Goal: Task Accomplishment & Management: Complete application form

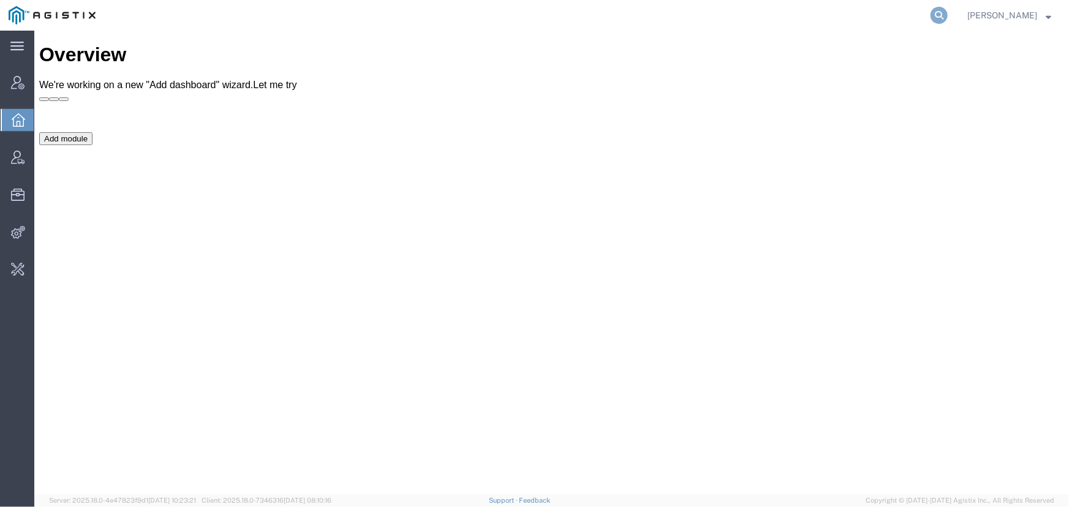
click at [943, 15] on icon at bounding box center [938, 15] width 17 height 17
type input "schenker"
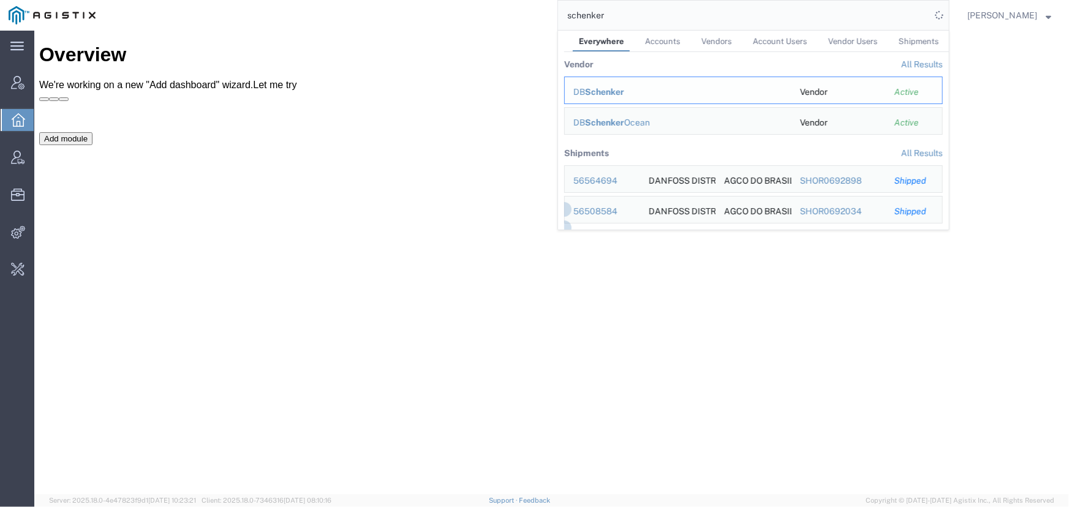
click at [606, 94] on span "Schenker" at bounding box center [604, 92] width 39 height 10
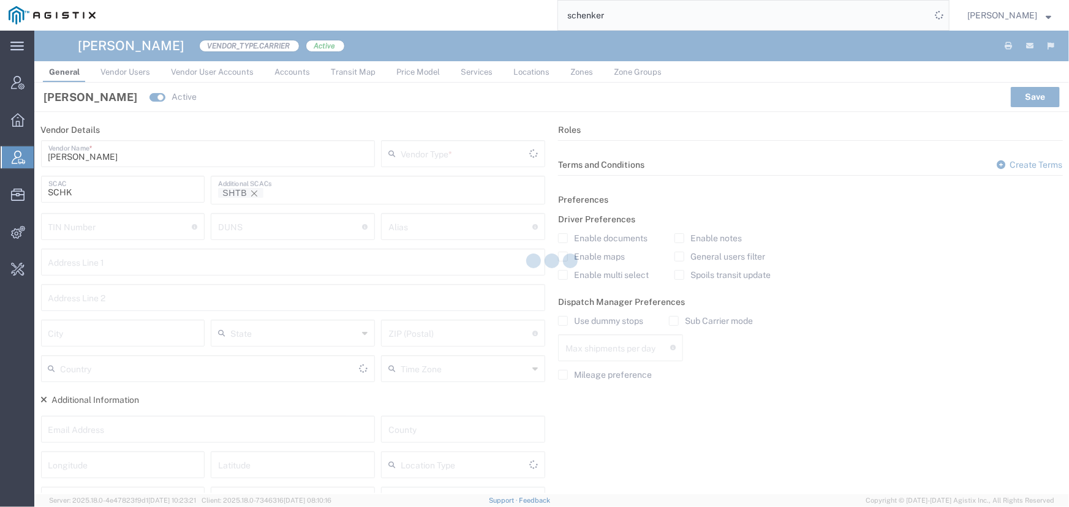
type input "Carrier"
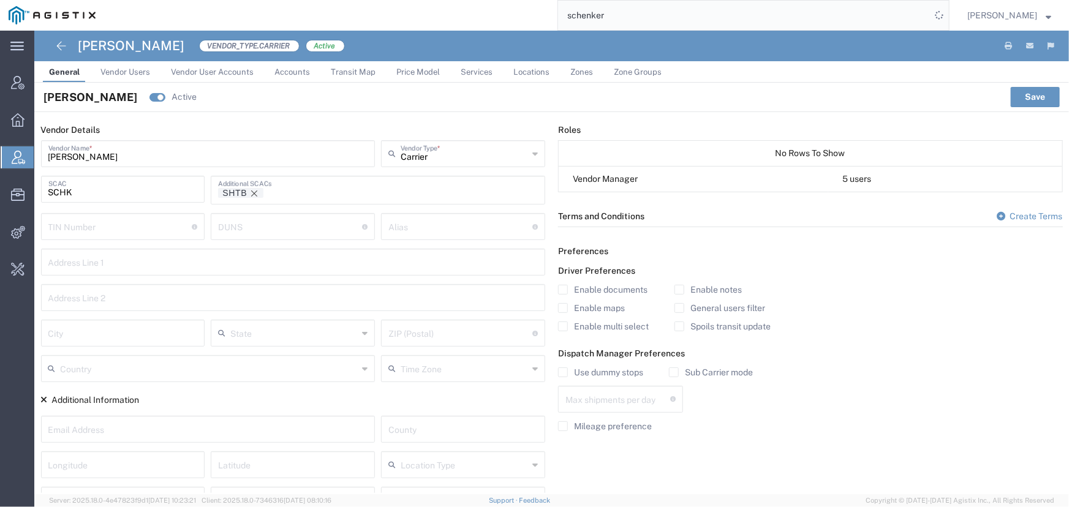
click at [413, 65] on link "Price Model" at bounding box center [418, 71] width 56 height 21
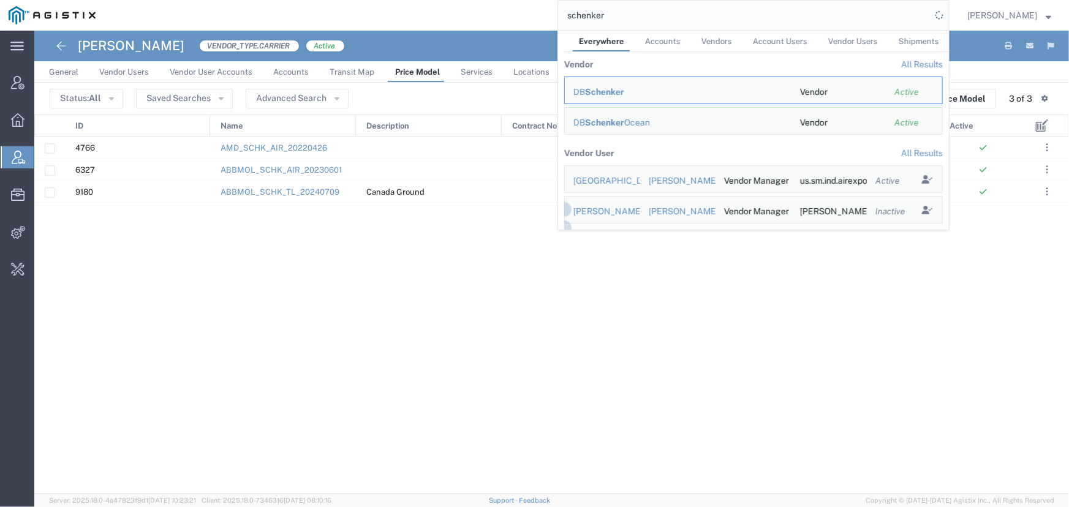
click at [275, 225] on div "4766 AMD_SCHK_AIR_20220426 By Weight and Miles 6327 ABBMOL_SCHK_AIR_20230601 By…" at bounding box center [530, 316] width 992 height 358
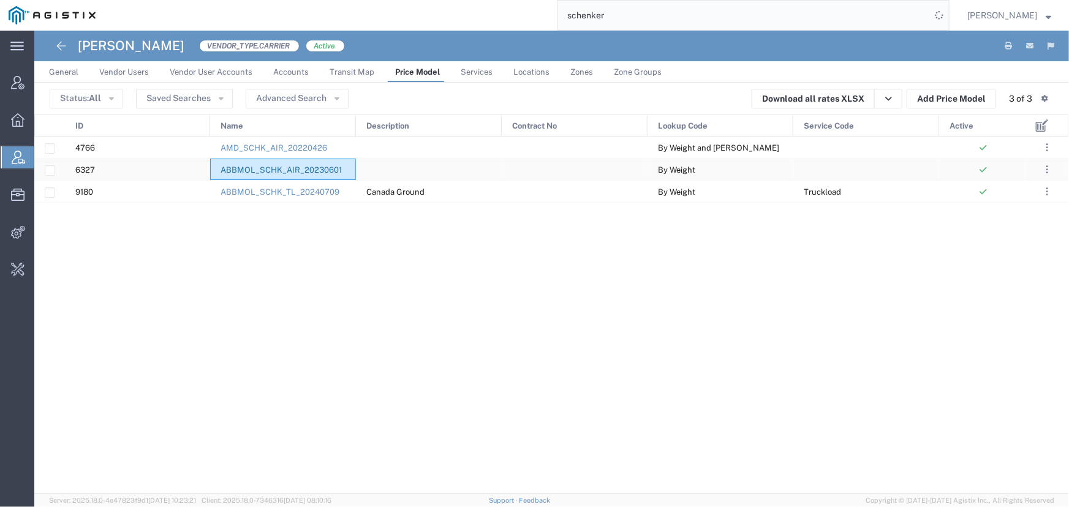
click at [257, 171] on link "ABBMOL_SCHK_AIR_20230601" at bounding box center [281, 169] width 121 height 9
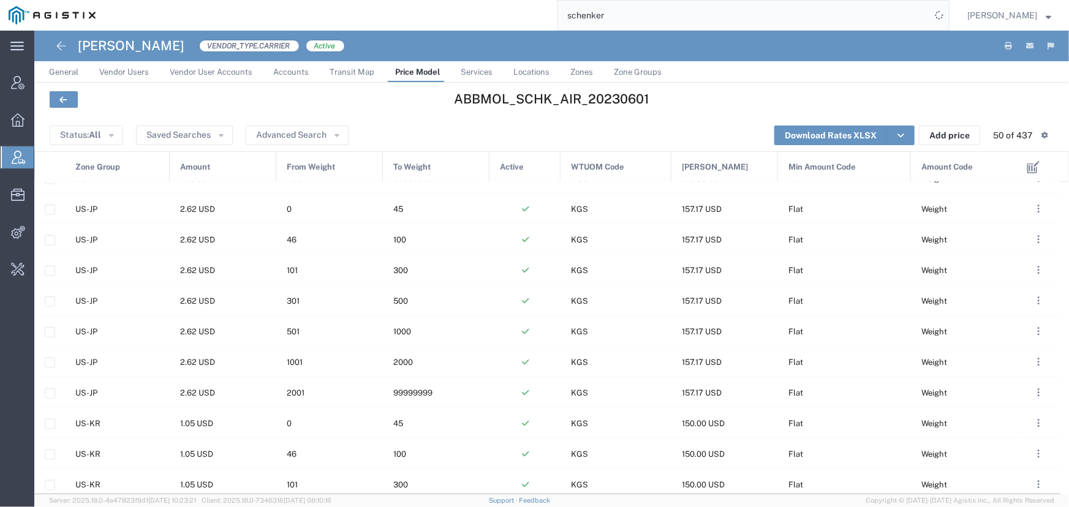
scroll to position [1002, 0]
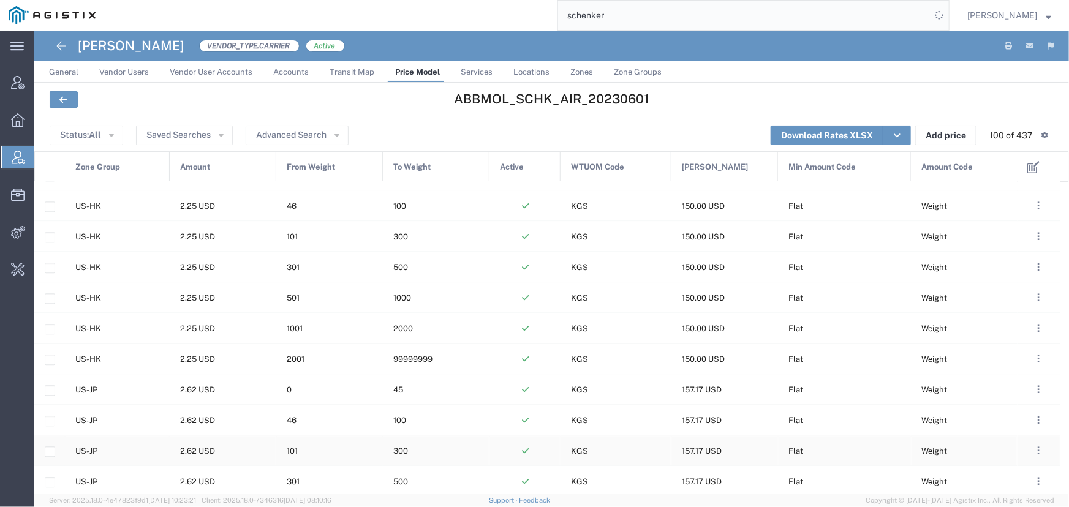
scroll to position [1893, 0]
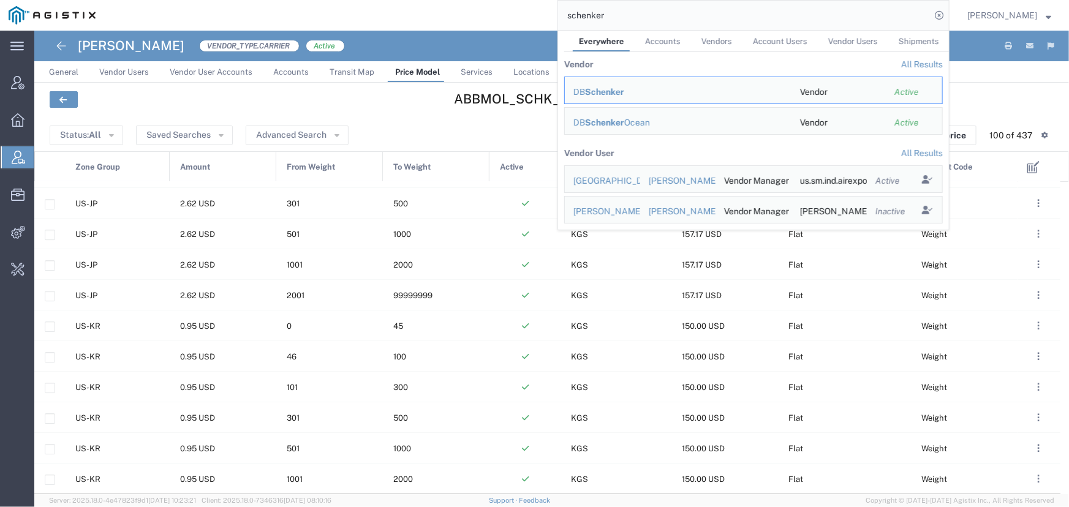
click at [472, 21] on div "schenker Everywhere Accounts Vendors Account Users Vendor Users Shipments Vendo…" at bounding box center [526, 15] width 845 height 31
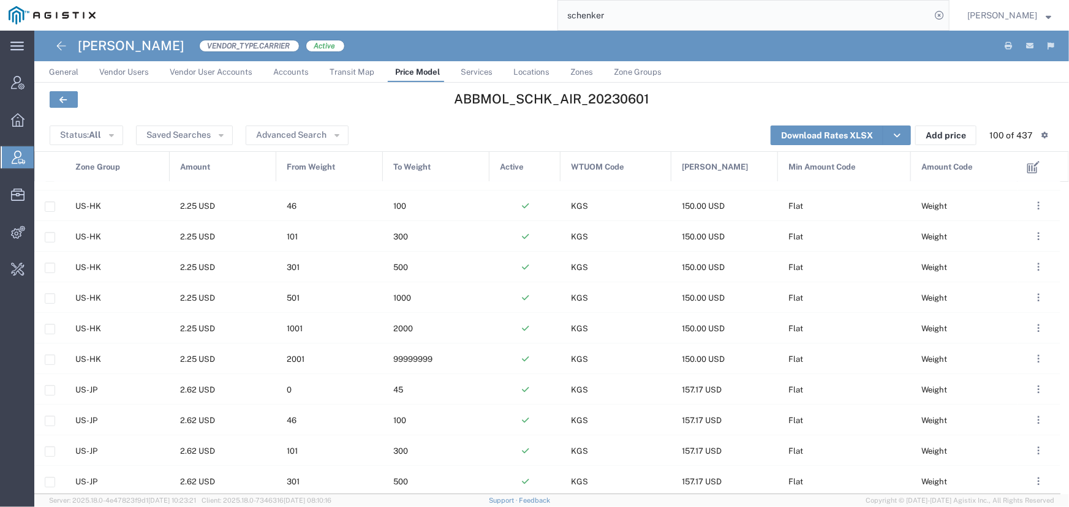
scroll to position [1225, 0]
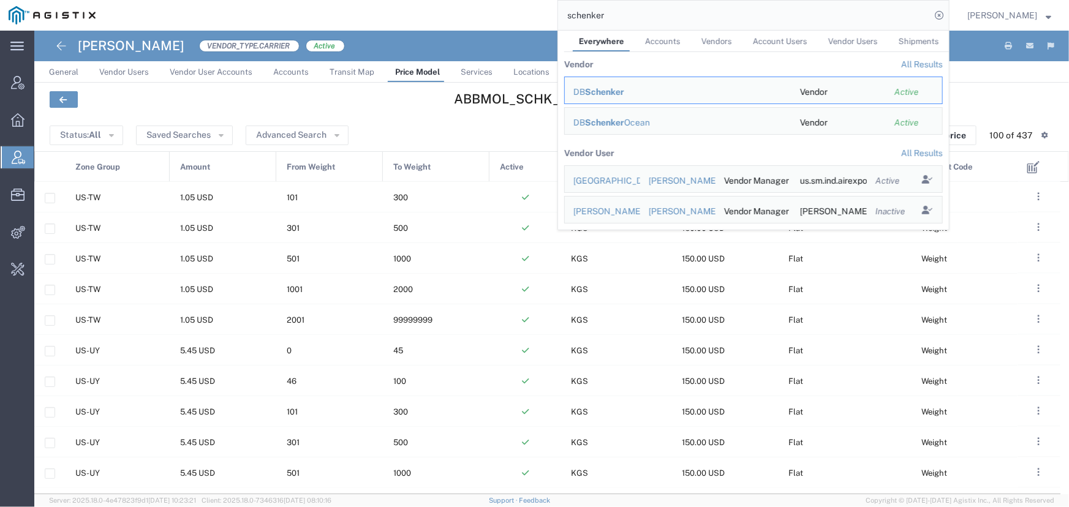
drag, startPoint x: 672, startPoint y: 21, endPoint x: 406, endPoint y: 17, distance: 265.9
click at [406, 17] on div "schenker Everywhere Accounts Vendors Account Users Vendor Users Shipments Vendo…" at bounding box center [526, 15] width 845 height 31
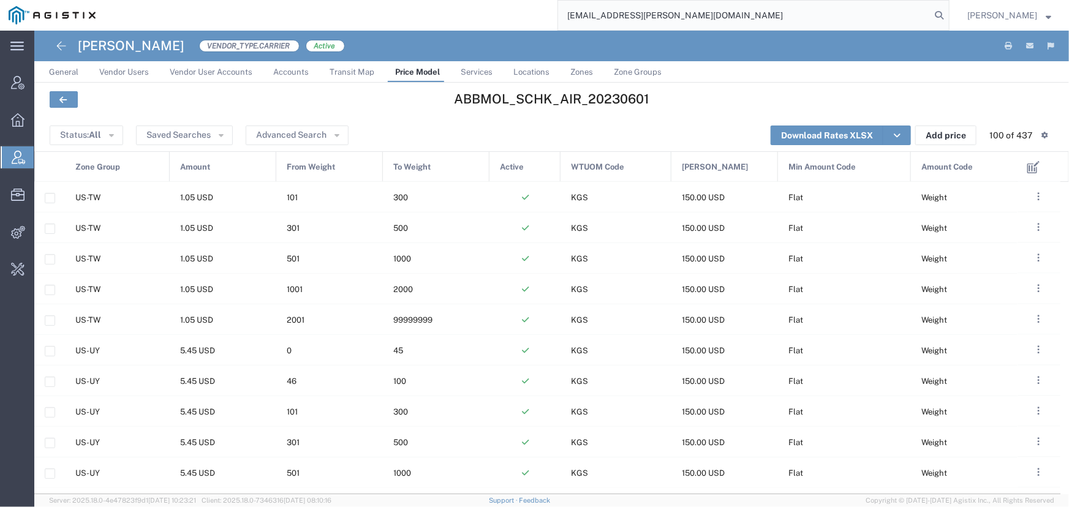
type input "offline@abbott.com"
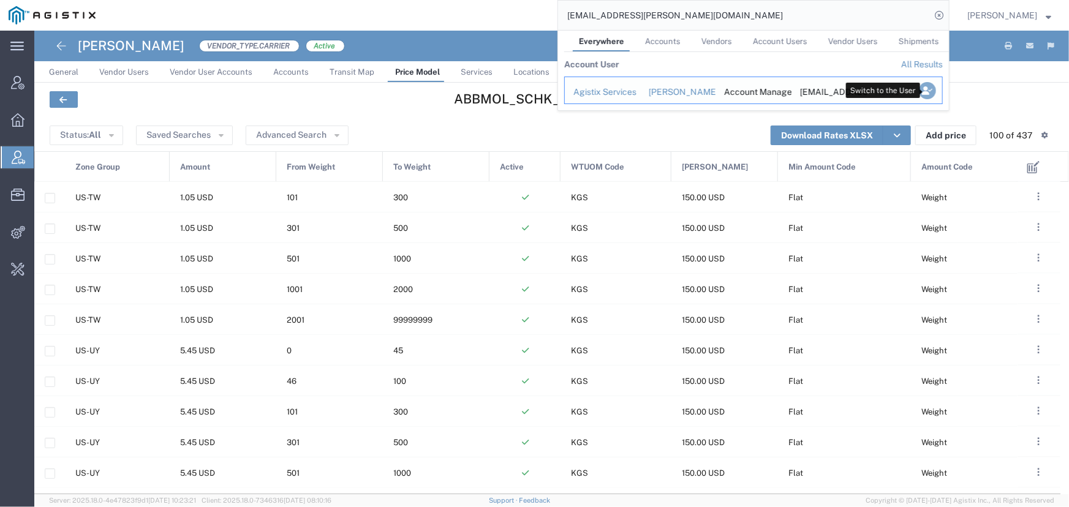
click at [923, 96] on icon "Search Results" at bounding box center [927, 90] width 17 height 17
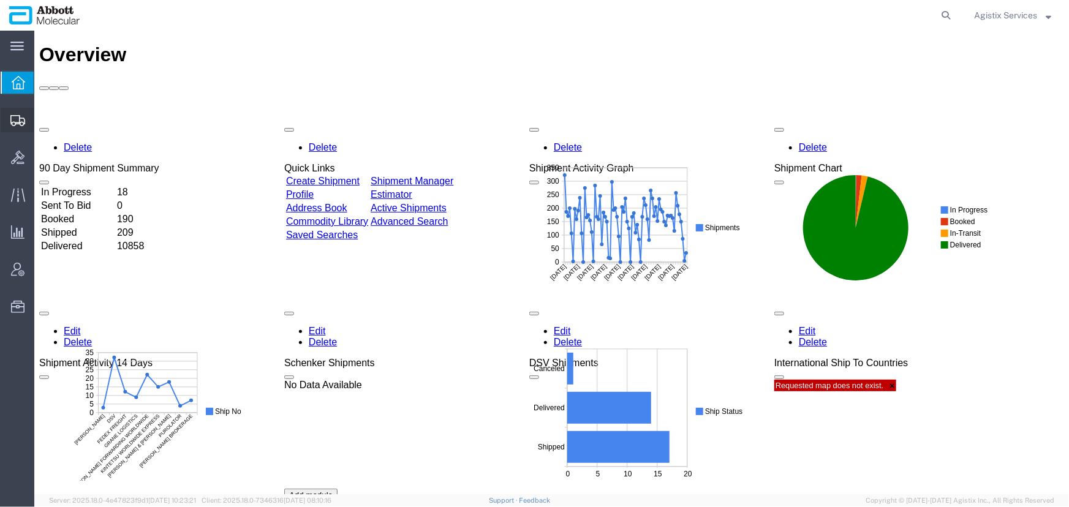
click at [0, 0] on span "Shipment Manager" at bounding box center [0, 0] width 0 height 0
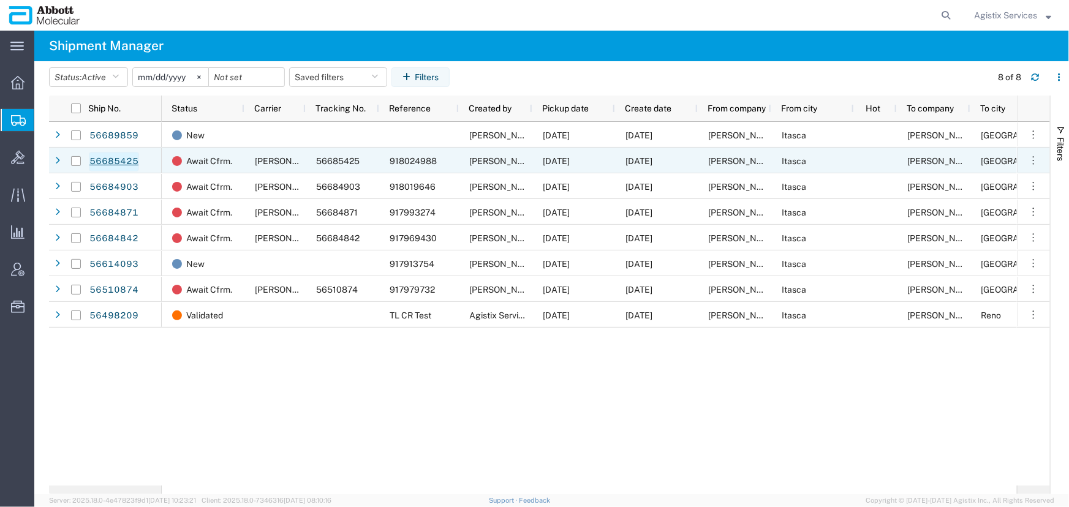
click at [127, 162] on link "56685425" at bounding box center [114, 162] width 50 height 20
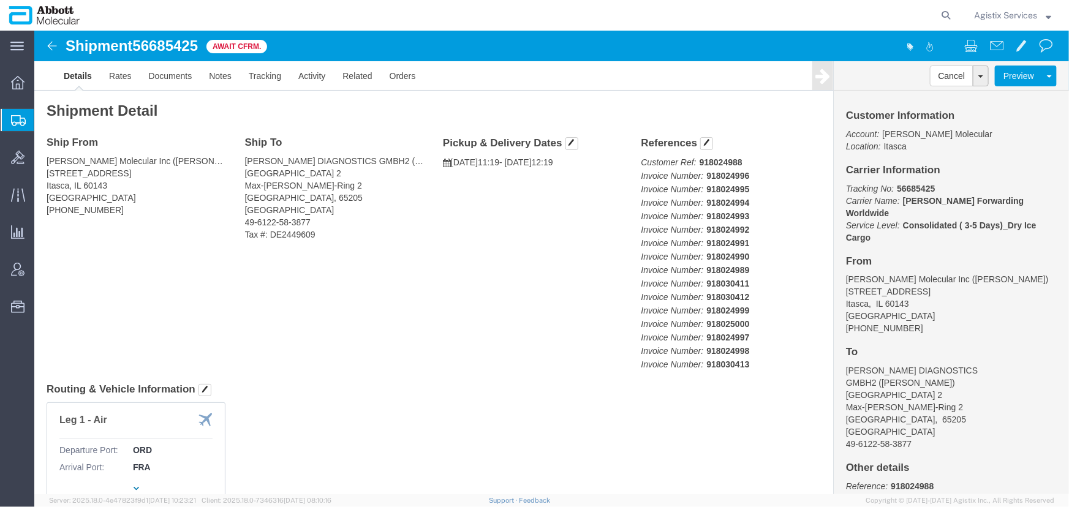
click at [0, 0] on span "Create Shipment" at bounding box center [0, 0] width 0 height 0
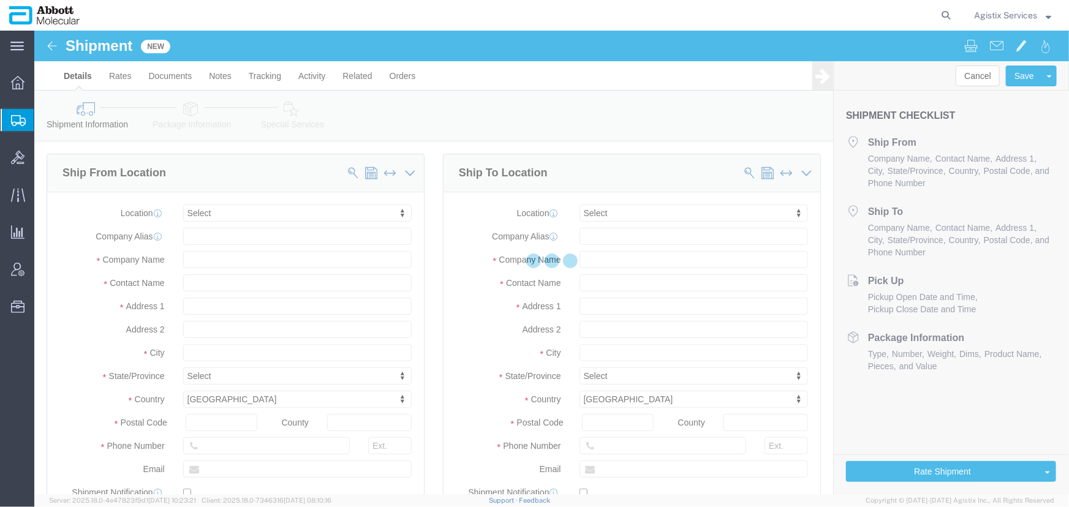
select select
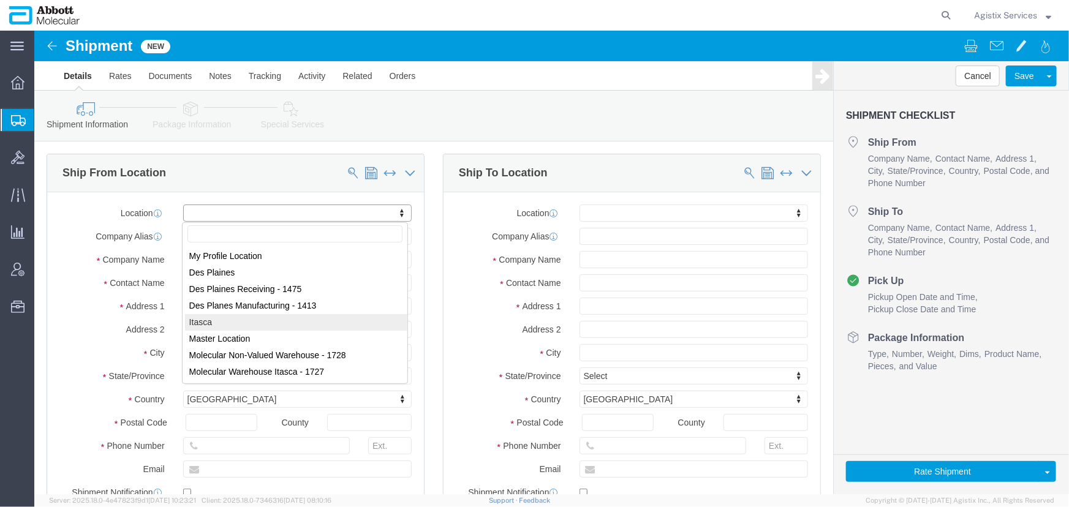
select select "48454"
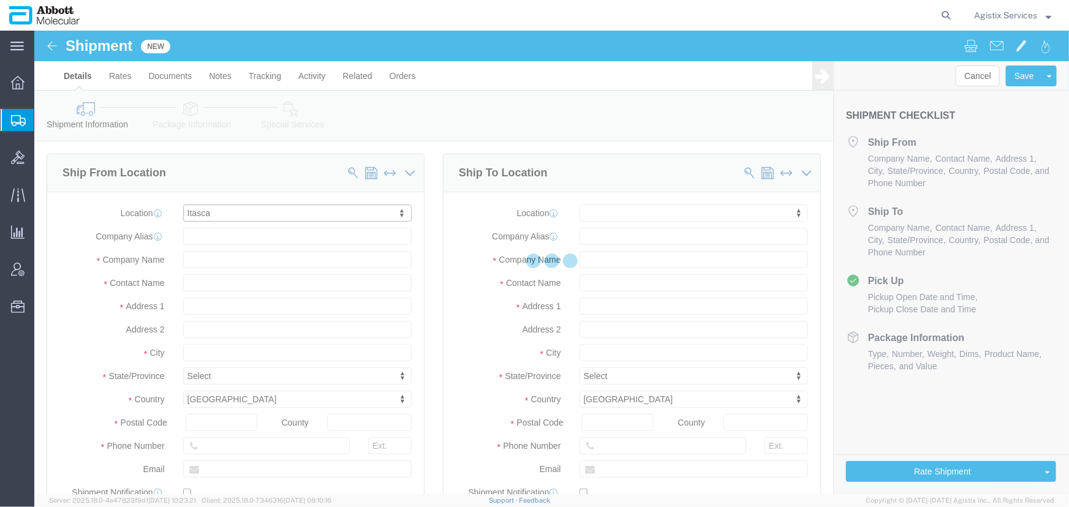
select select "IL"
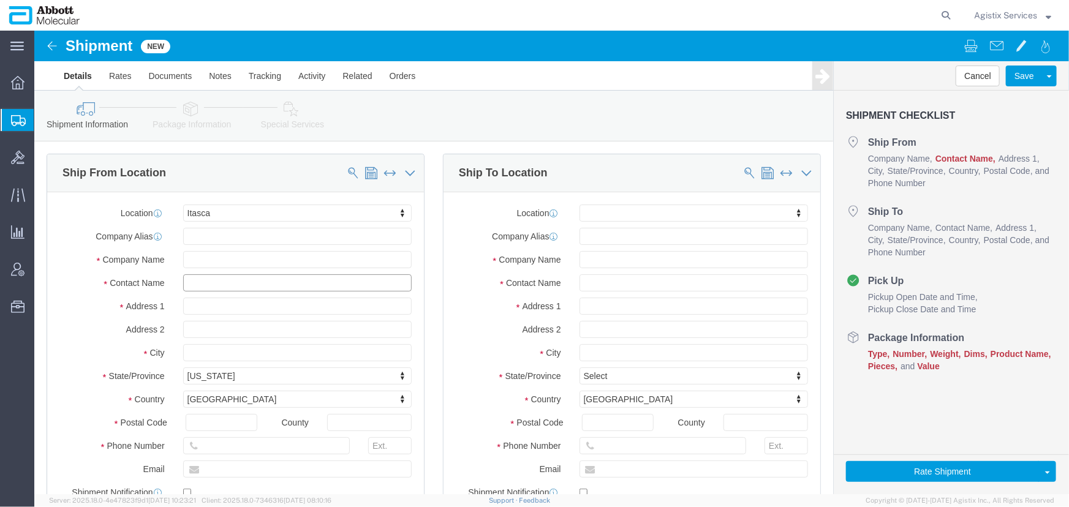
click input "text"
type input "Test JJ"
click input "text"
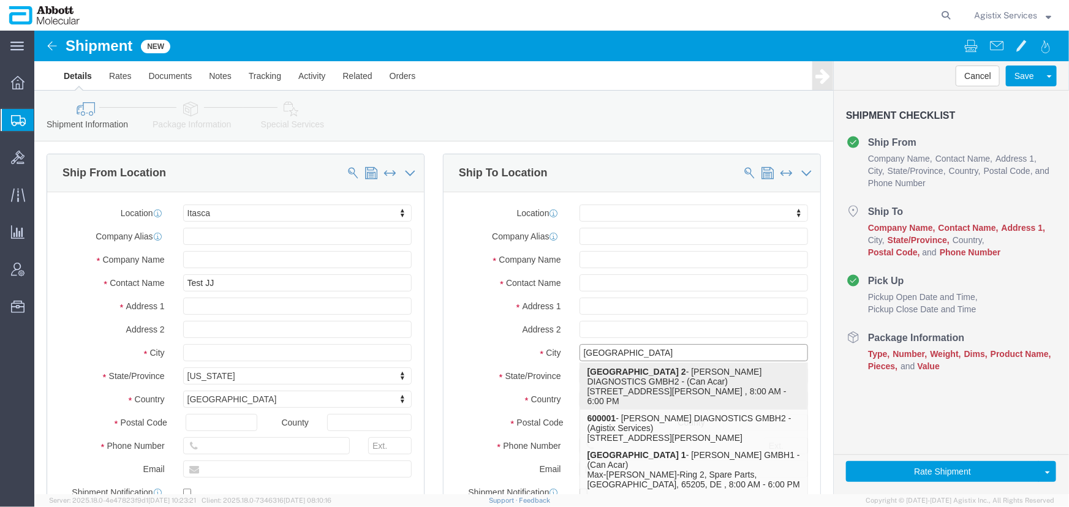
click strong "[GEOGRAPHIC_DATA] 2"
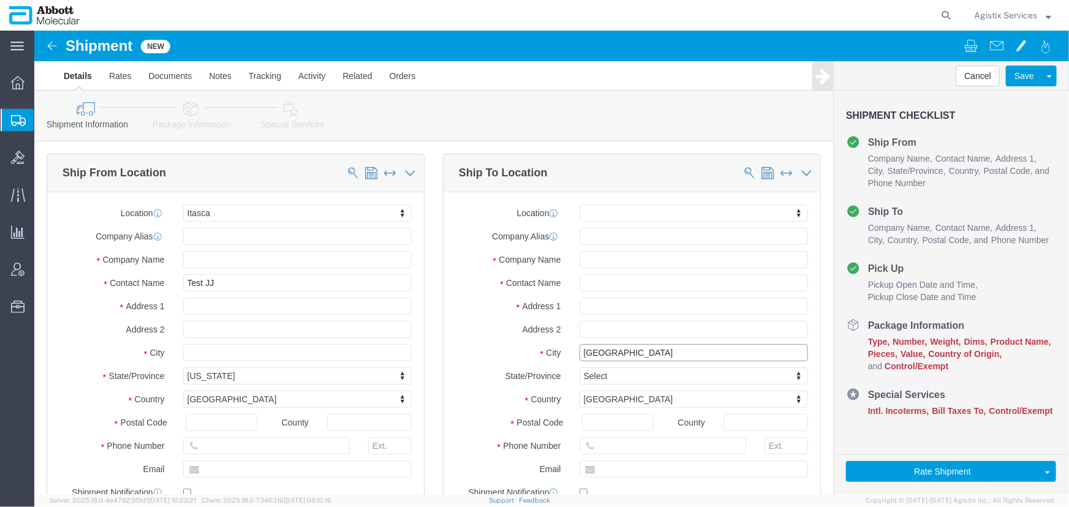
type input "[GEOGRAPHIC_DATA]"
drag, startPoint x: 586, startPoint y: 251, endPoint x: 424, endPoint y: 251, distance: 161.7
click div "Contact Name"
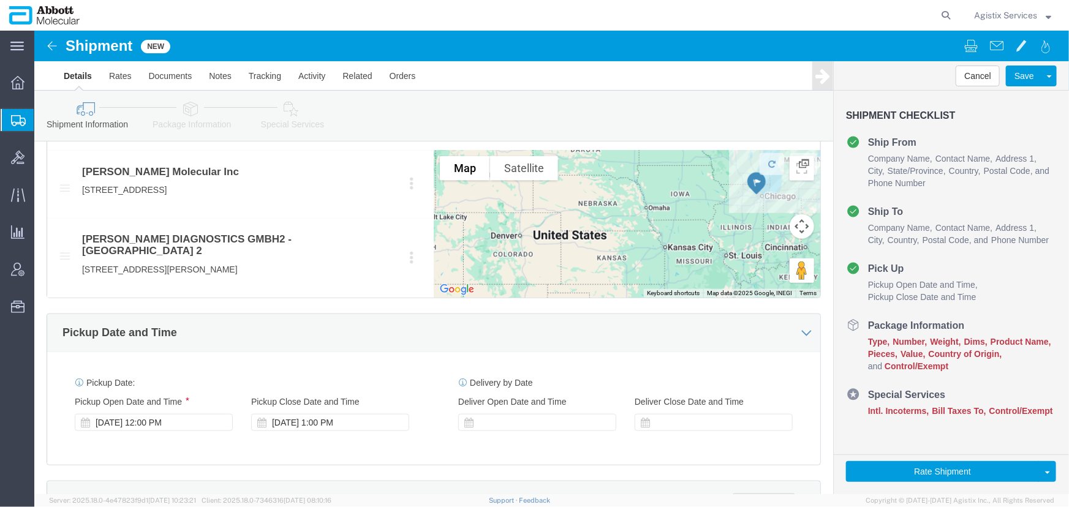
scroll to position [613, 0]
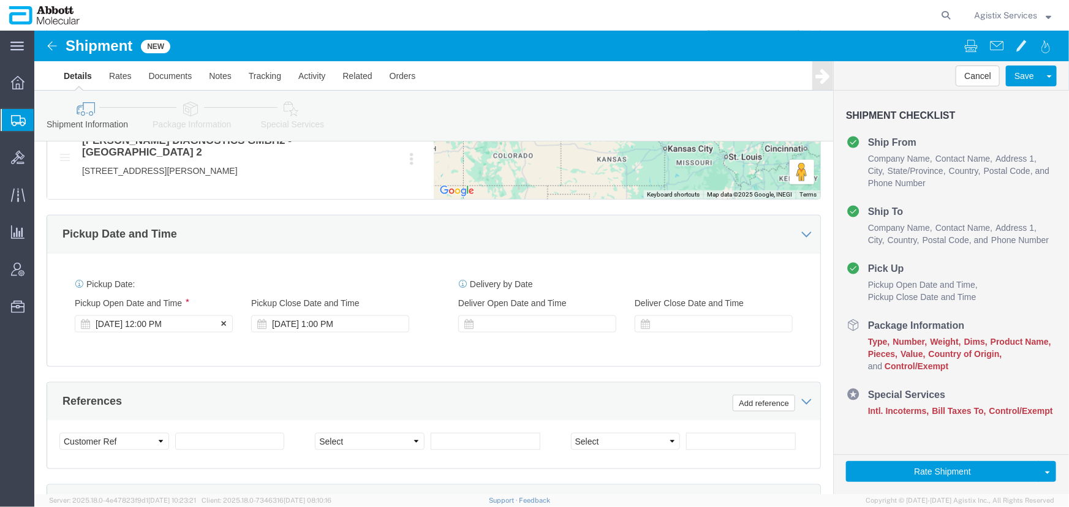
type input "JJ Test"
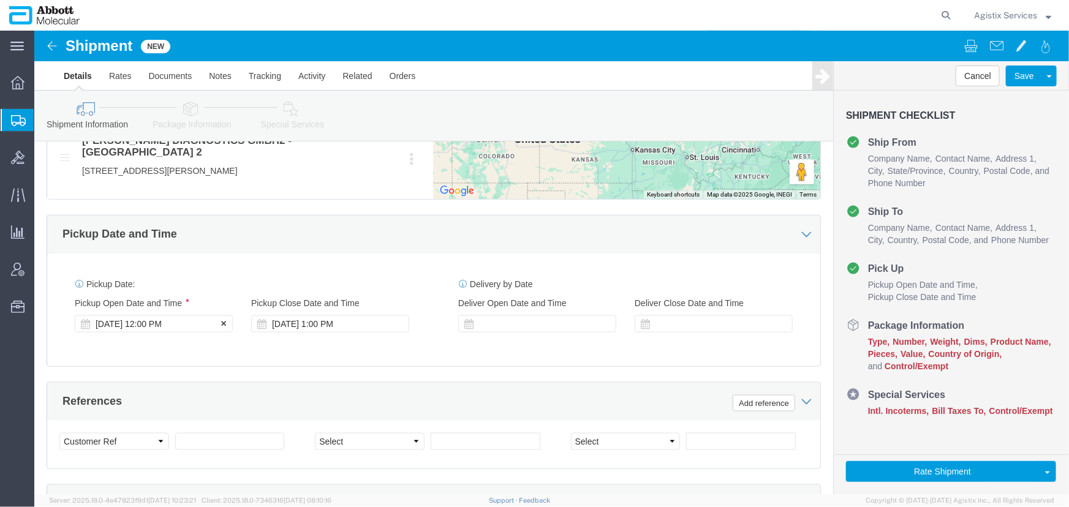
click div "[DATE] 12:00 PM"
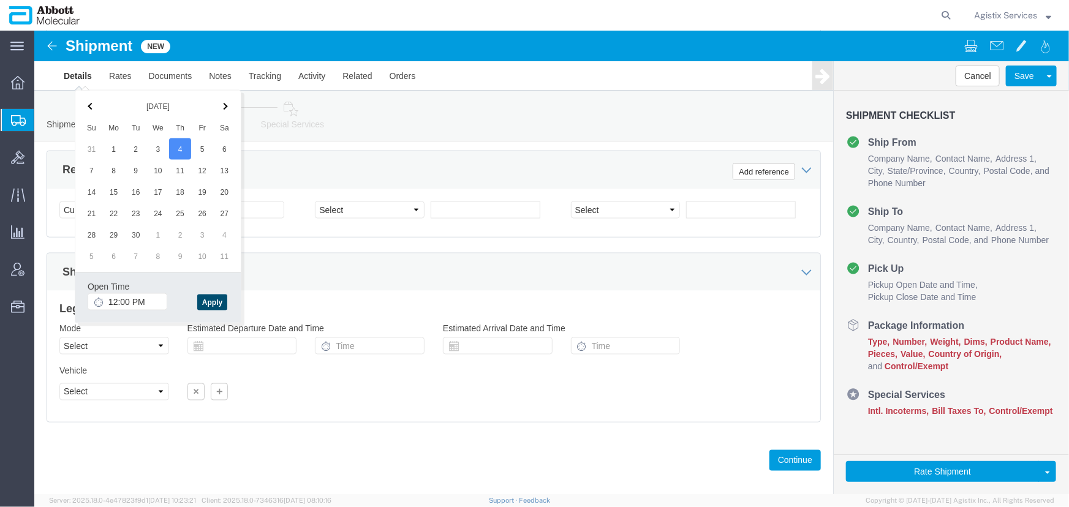
click button "Apply"
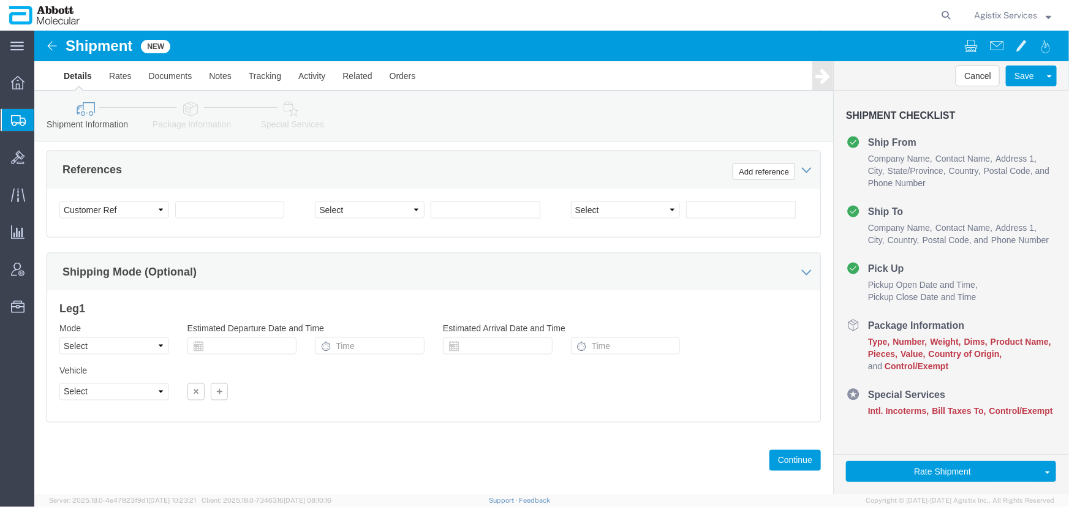
scroll to position [788, 0]
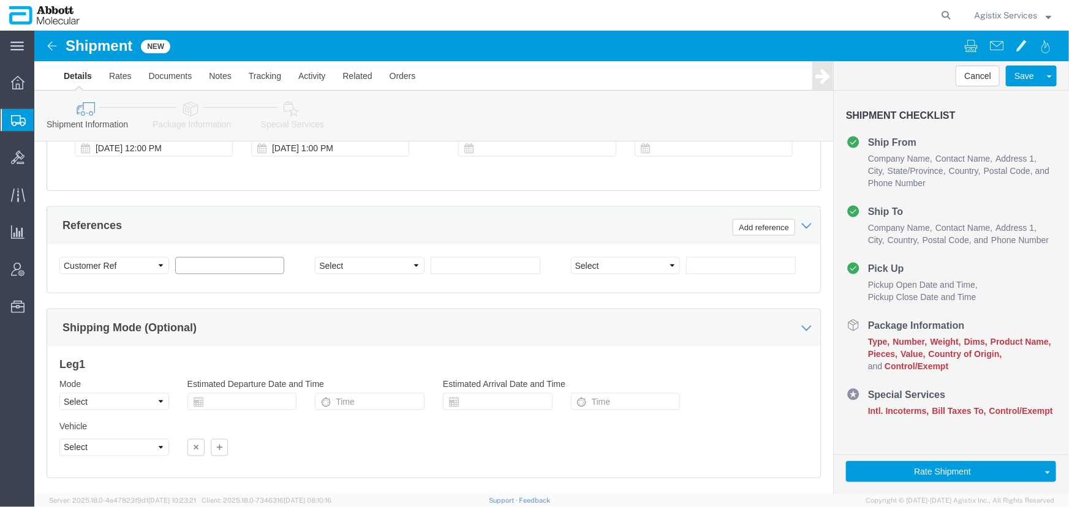
click input "text"
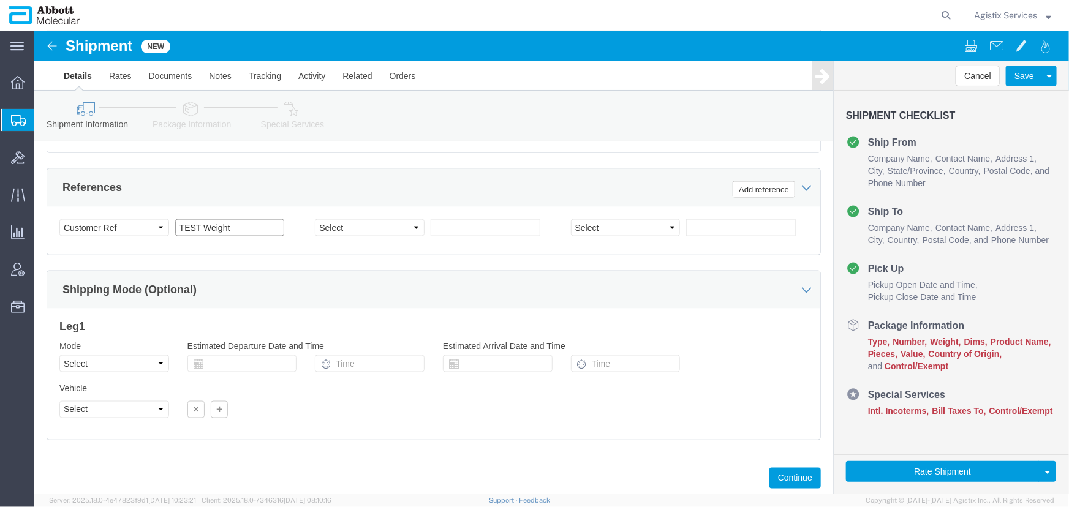
scroll to position [844, 0]
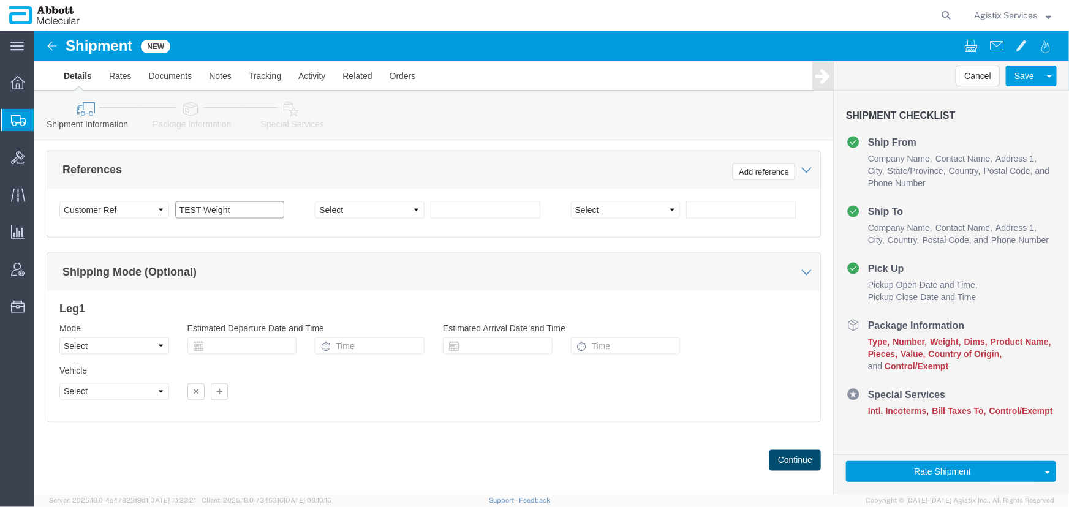
type input "TEST Weight"
click button "Continue"
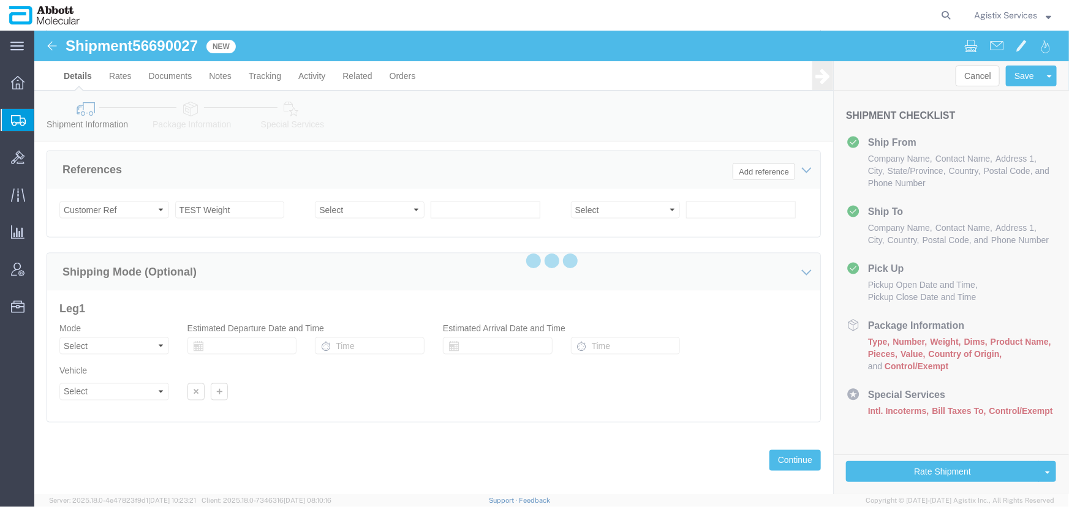
select select "48454"
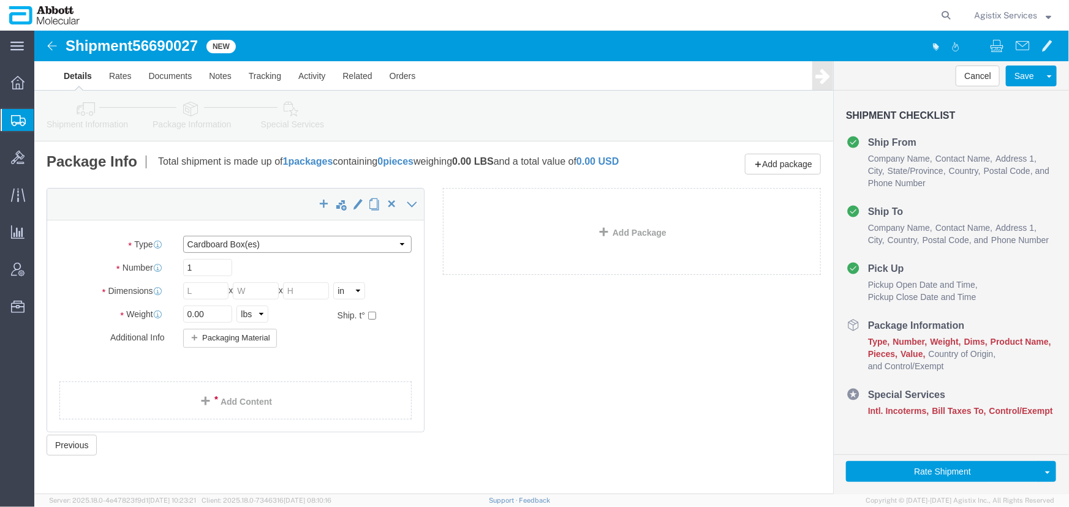
click select "Select Box (B) Box (C) Box (D) Cardboard Box(es) Crate (Instrument) Crate(s) En…"
select select "YRPK"
click select "Select Box (B) Box (C) Box (D) Cardboard Box(es) Crate (Instrument) Crate(s) En…"
drag, startPoint x: 174, startPoint y: 293, endPoint x: 102, endPoint y: 285, distance: 72.7
click div "Weight 0.00 Select kgs lbs Ship. t°"
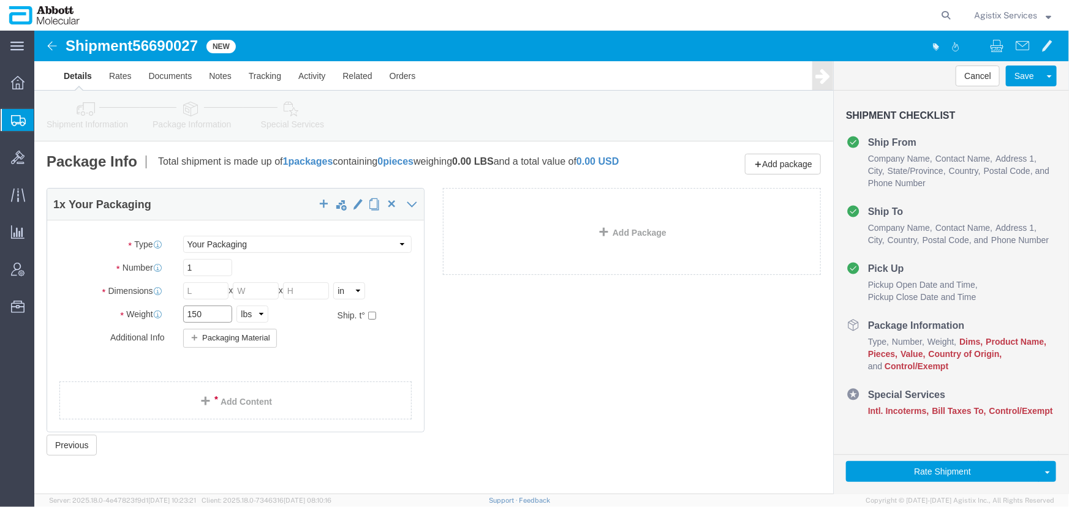
type input "150"
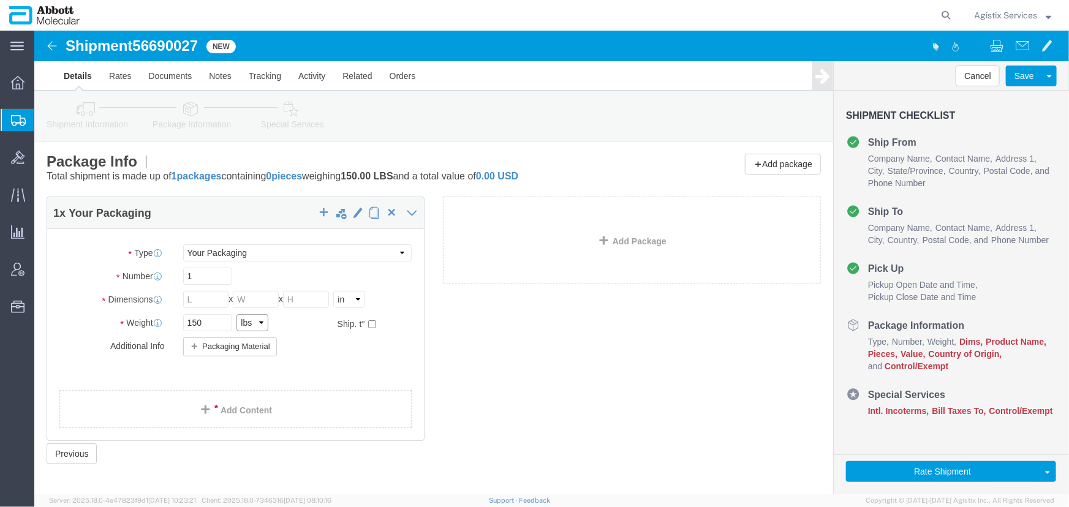
click select "Select kgs lbs"
select select "KGS"
click select "Select kgs lbs"
type input "68.04"
click select "Select Box (B) Box (C) Box (D) Cardboard Box(es) Crate (Instrument) Crate(s) En…"
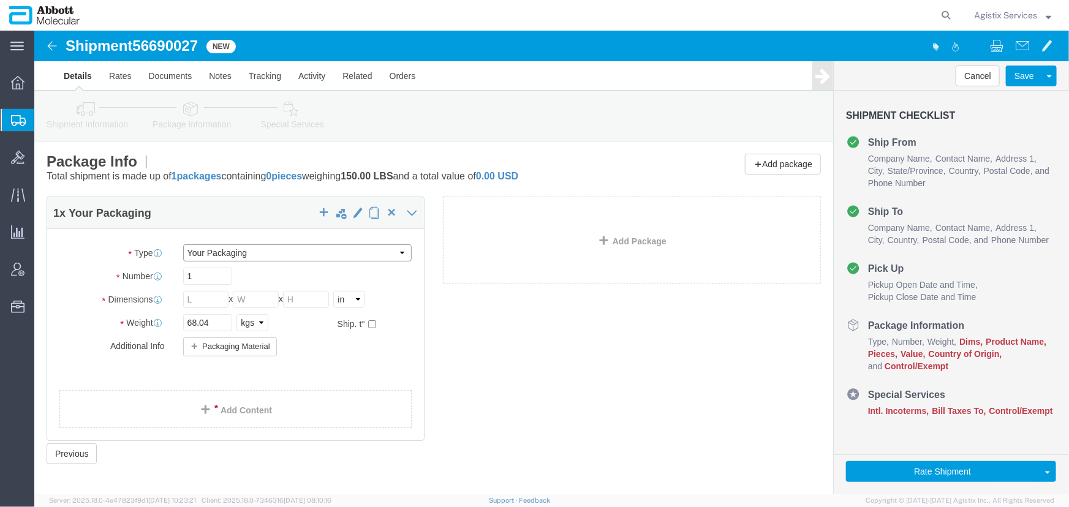
select select "PCO"
click select "Select Box (B) Box (C) Box (D) Cardboard Box(es) Crate (Instrument) Crate(s) En…"
type input "58.00"
type input "42.00"
type input "44.00"
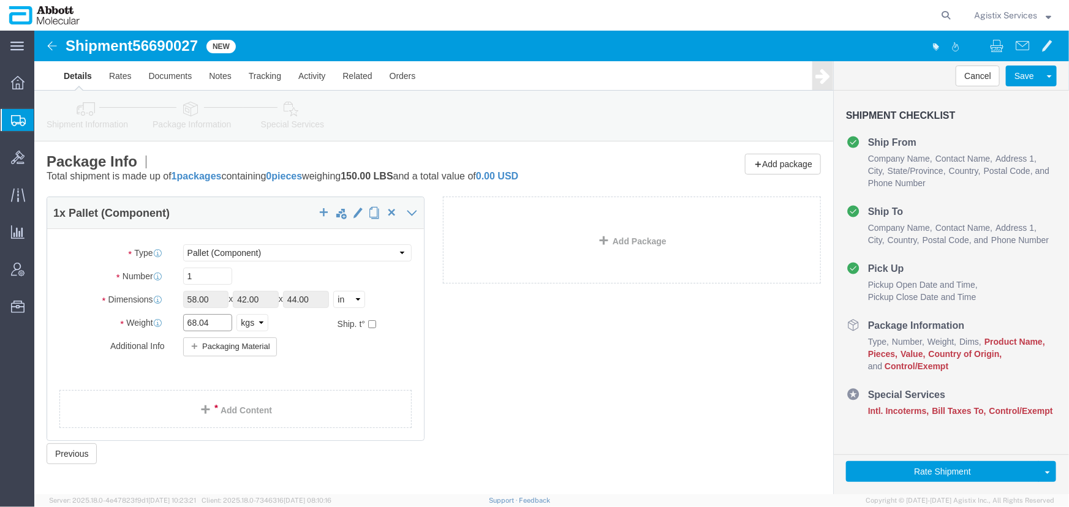
drag, startPoint x: 190, startPoint y: 292, endPoint x: 108, endPoint y: 287, distance: 82.8
click div "Weight 68.04 Select kgs lbs Ship. t°"
type input "750"
click div "Package Type Select Box (B) Box (C) Box (D) Cardboard Box(es) Crate (Instrument…"
click select "Select Box (B) Box (C) Box (D) Cardboard Box(es) Crate (Instrument) Crate(s) En…"
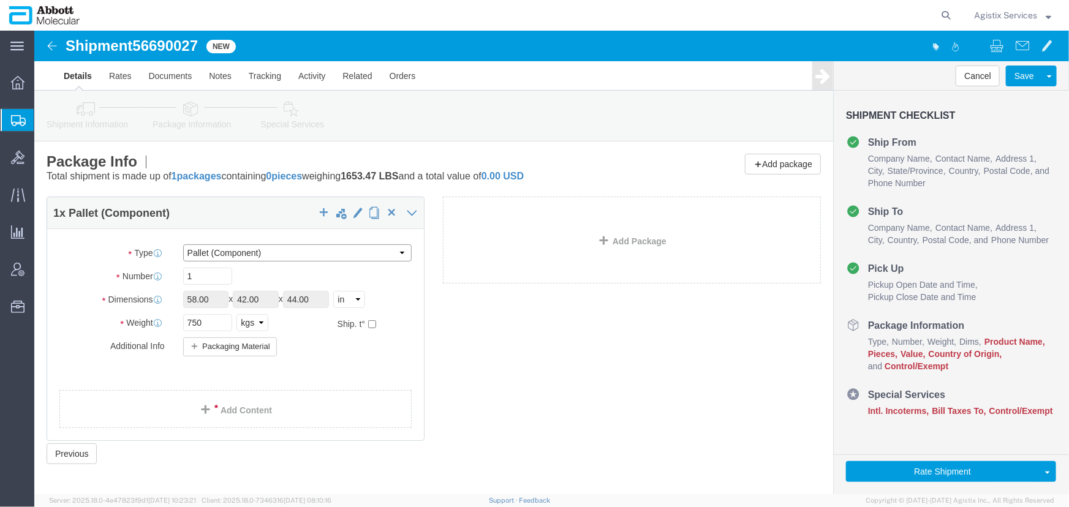
select select "BOXB"
click select "Select Box (B) Box (C) Box (D) Cardboard Box(es) Crate (Instrument) Crate(s) En…"
type input "15.00"
type input "13.00"
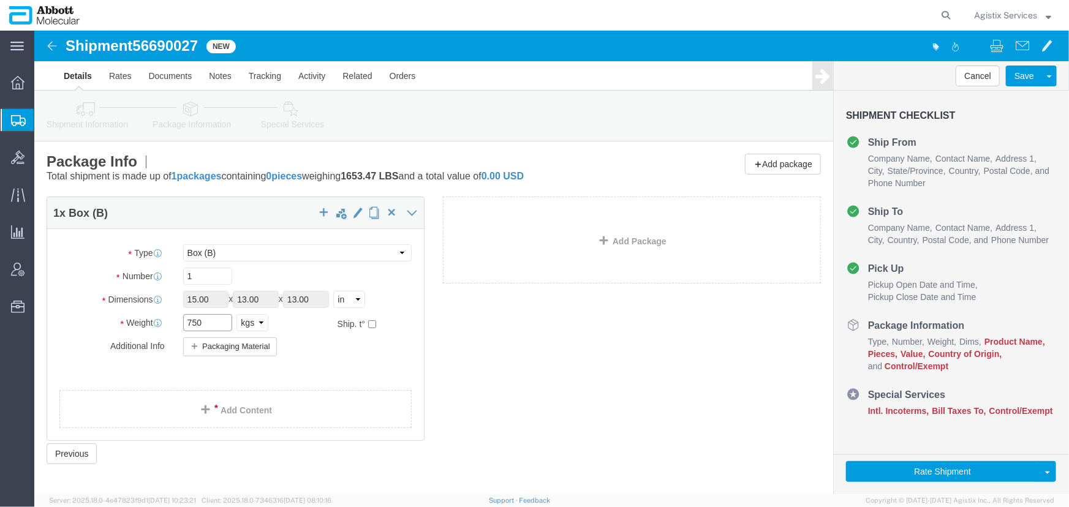
drag, startPoint x: 184, startPoint y: 293, endPoint x: 113, endPoint y: 292, distance: 70.5
click div "Weight Total weight of packages in pounds or kilograms 750 Select kgs lbs Ship.…"
type input "25"
click ul
click select "Select Box (B) Box (C) Box (D) Cardboard Box(es) Crate (Instrument) Crate(s) En…"
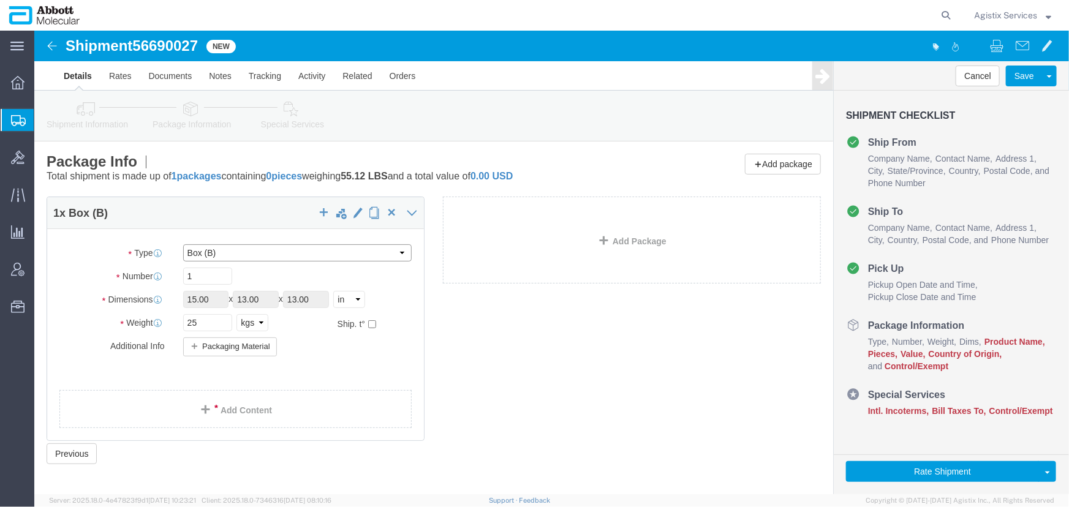
select select "BOXD"
click select "Select Box (B) Box (C) Box (D) Cardboard Box(es) Crate (Instrument) Crate(s) En…"
type input "28.00"
type input "24.00"
type input "21.00"
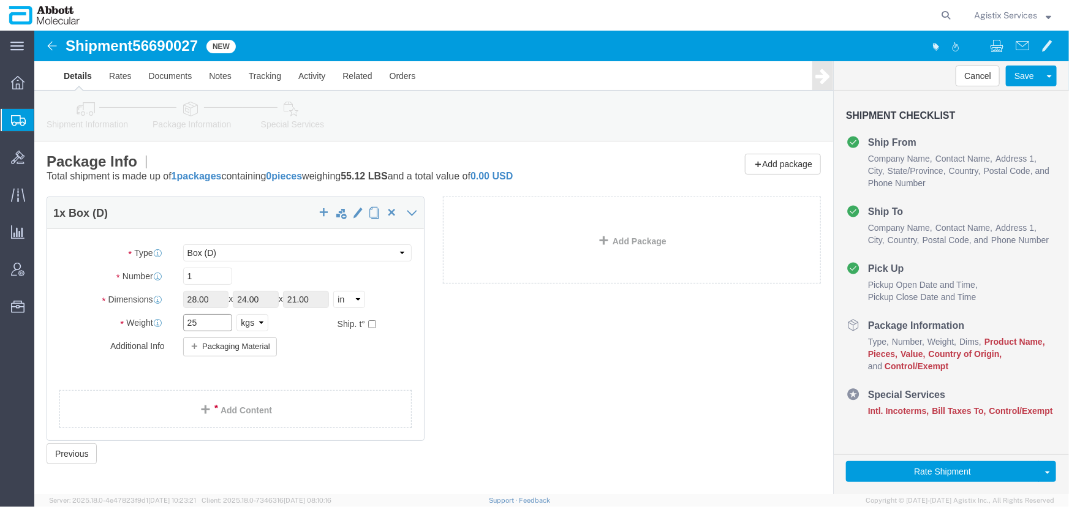
drag, startPoint x: 189, startPoint y: 292, endPoint x: 94, endPoint y: 293, distance: 94.9
click div "Weight 25 Select kgs lbs Ship. t°"
type input "35"
click ul
click select "Select Box (B) Box (C) Box (D) Cardboard Box(es) Crate (Instrument) Crate(s) En…"
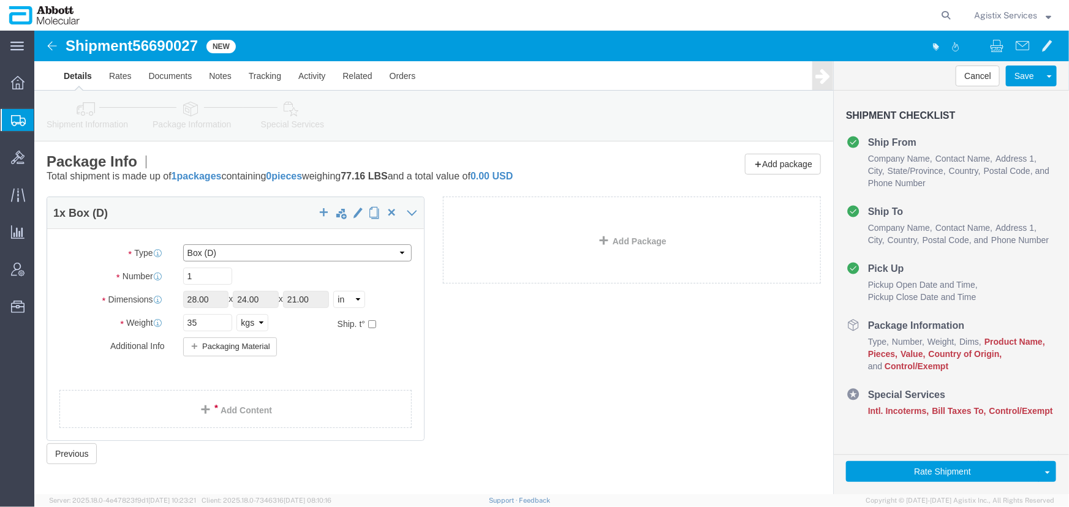
select select "PSNS"
click select "Select Box (B) Box (C) Box (D) Cardboard Box(es) Crate (Instrument) Crate(s) En…"
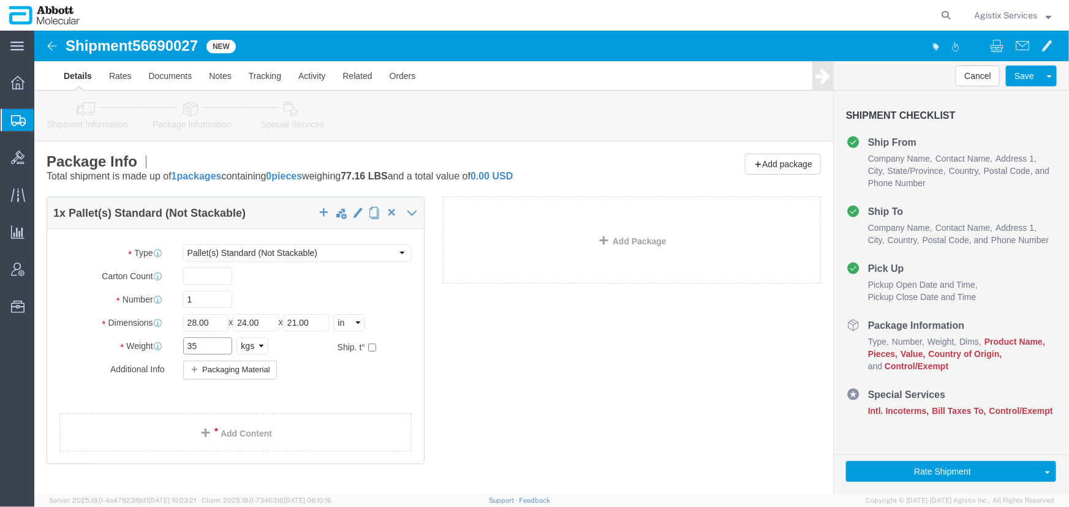
drag, startPoint x: 173, startPoint y: 314, endPoint x: 61, endPoint y: 301, distance: 112.3
click div "Package Type Select Box (B) Box (C) Box (D) Cardboard Box(es) Crate (Instrument…"
type input "250"
click div "Package Type Select Box (B) Box (C) Box (D) Cardboard Box(es) Crate (Instrument…"
click select "Select kgs lbs"
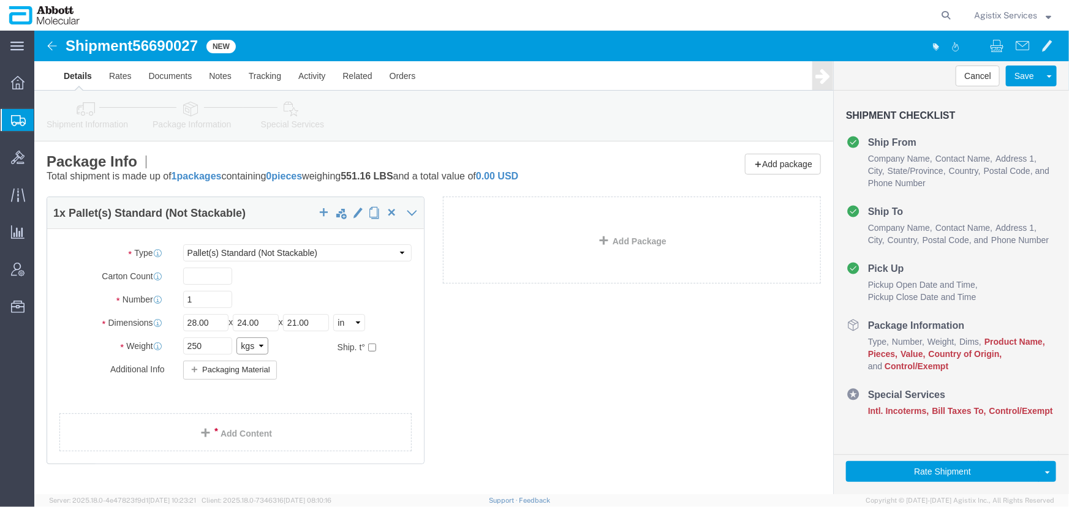
select select "LBS"
click select "Select kgs lbs"
drag, startPoint x: 192, startPoint y: 312, endPoint x: 59, endPoint y: 312, distance: 132.9
click div "Weight 551.16 Select kgs lbs Ship. t°"
type input "650"
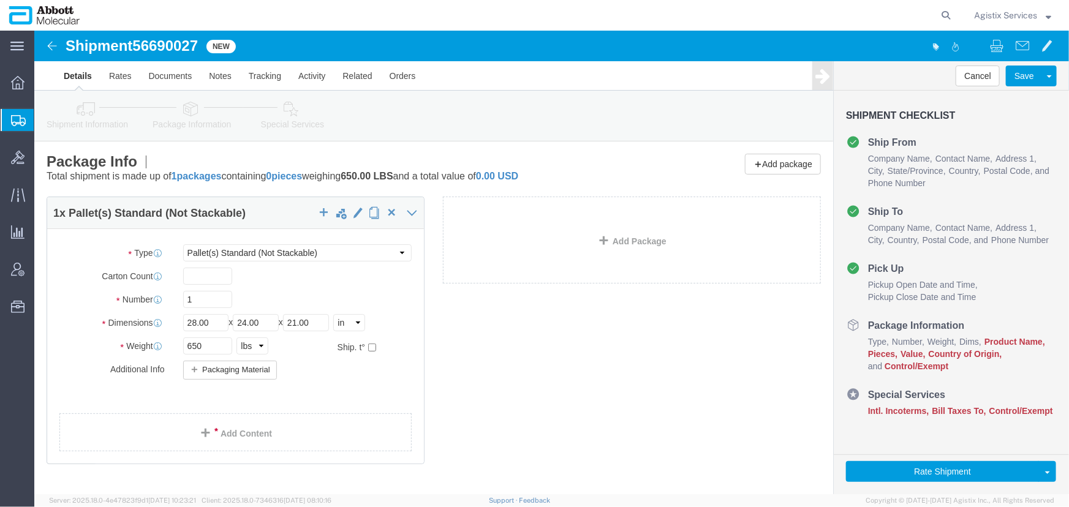
click div "Package Type Select Box (B) Box (C) Box (D) Cardboard Box(es) Crate (Instrument…"
click button "Cancel"
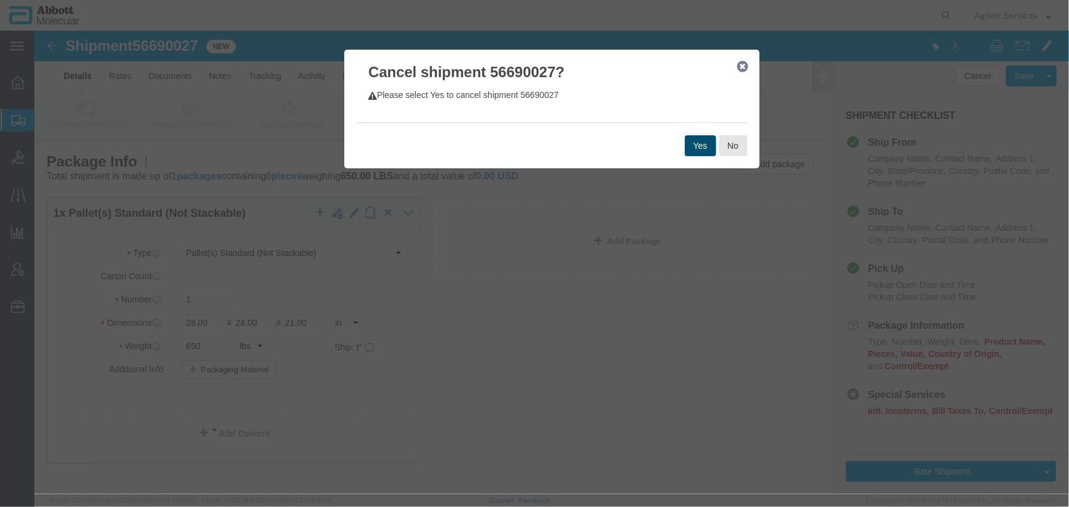
click button "Yes"
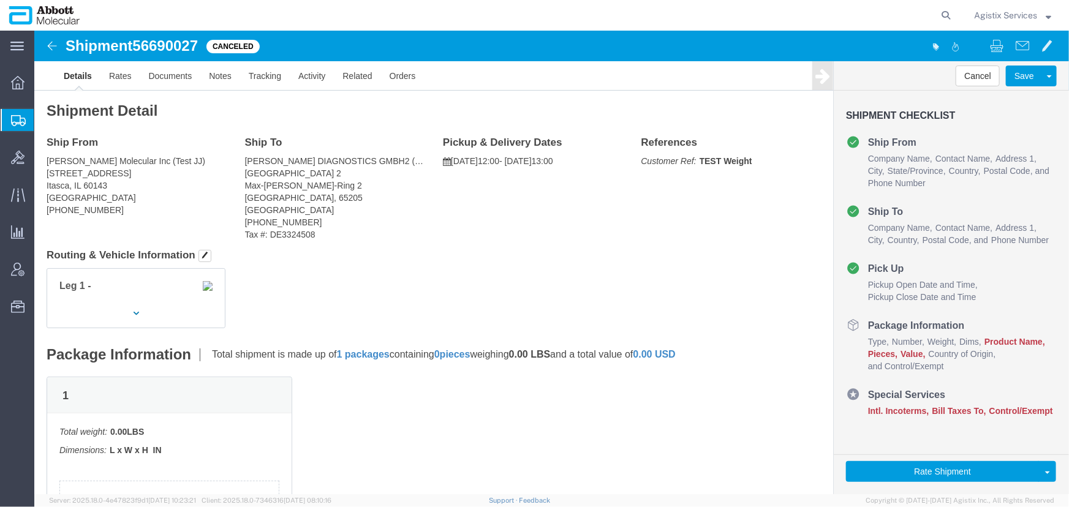
click at [1019, 16] on span "Agistix Services" at bounding box center [1005, 15] width 63 height 13
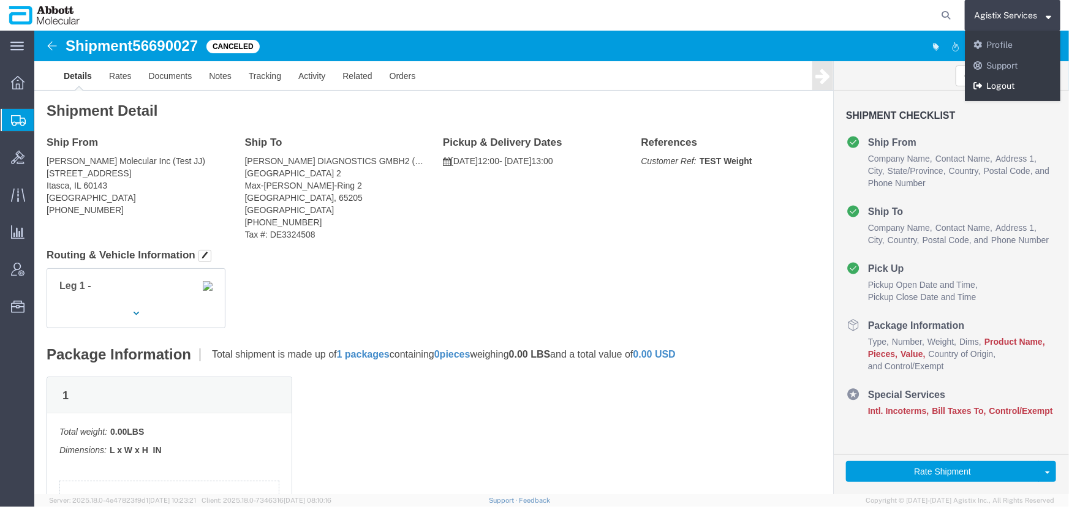
click at [1008, 89] on link "Logout" at bounding box center [1013, 86] width 96 height 21
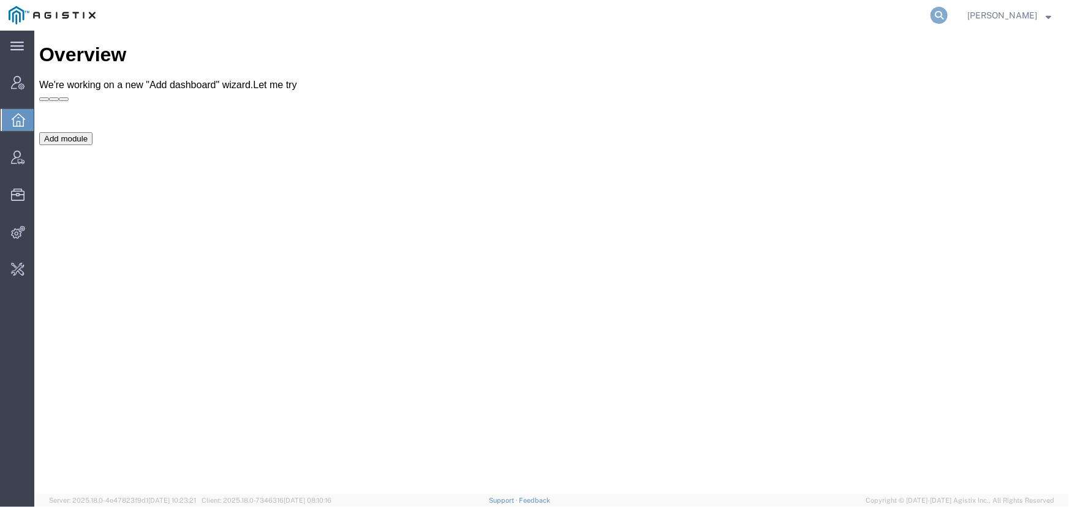
click at [936, 12] on icon at bounding box center [938, 15] width 17 height 17
paste input "55499558"
type input "55499558"
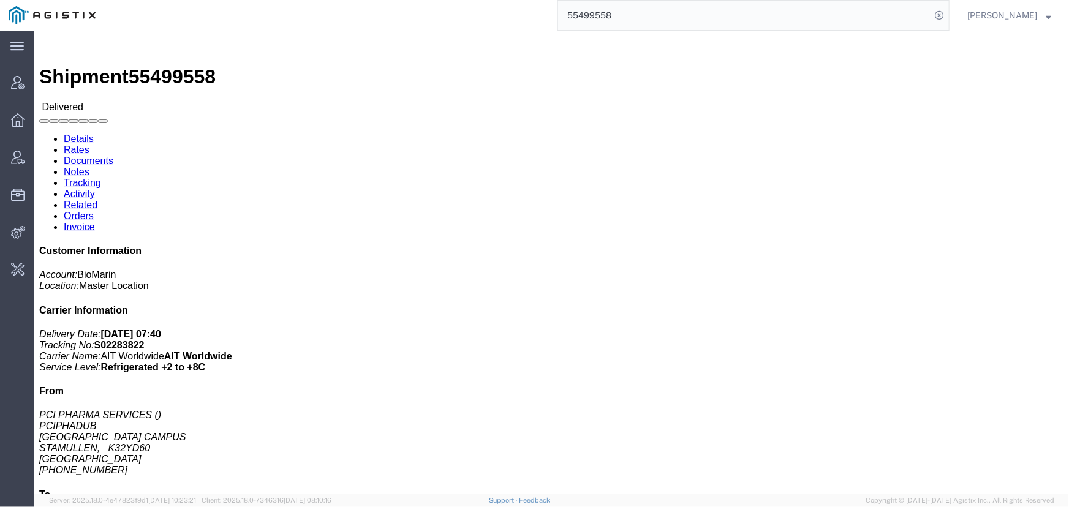
click link "Tracking"
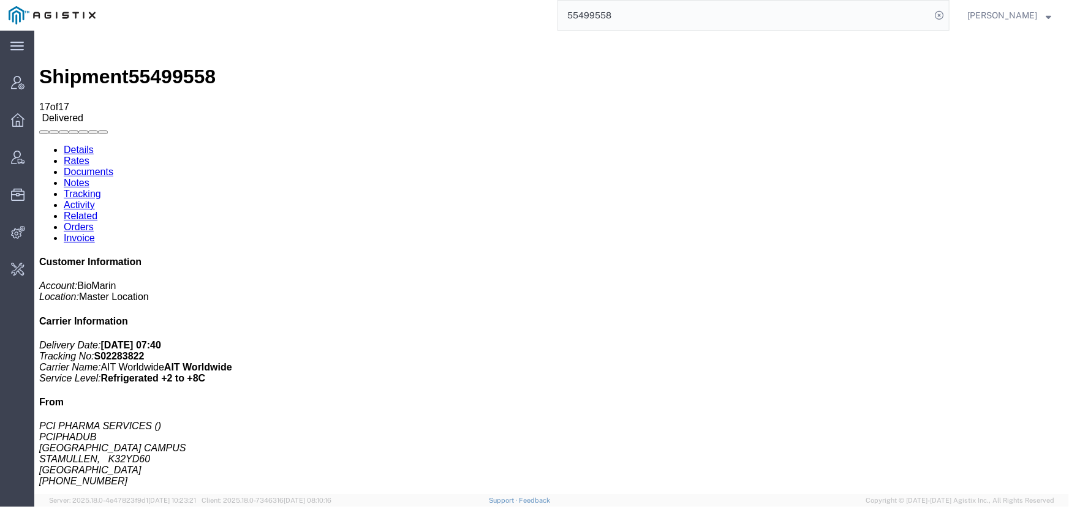
click at [63, 144] on link "Details" at bounding box center [78, 149] width 30 height 10
click link "Documents"
click at [94, 199] on link "Activity" at bounding box center [78, 204] width 31 height 10
click at [89, 177] on link "Notes" at bounding box center [76, 182] width 26 height 10
click at [100, 188] on link "Tracking" at bounding box center [81, 193] width 37 height 10
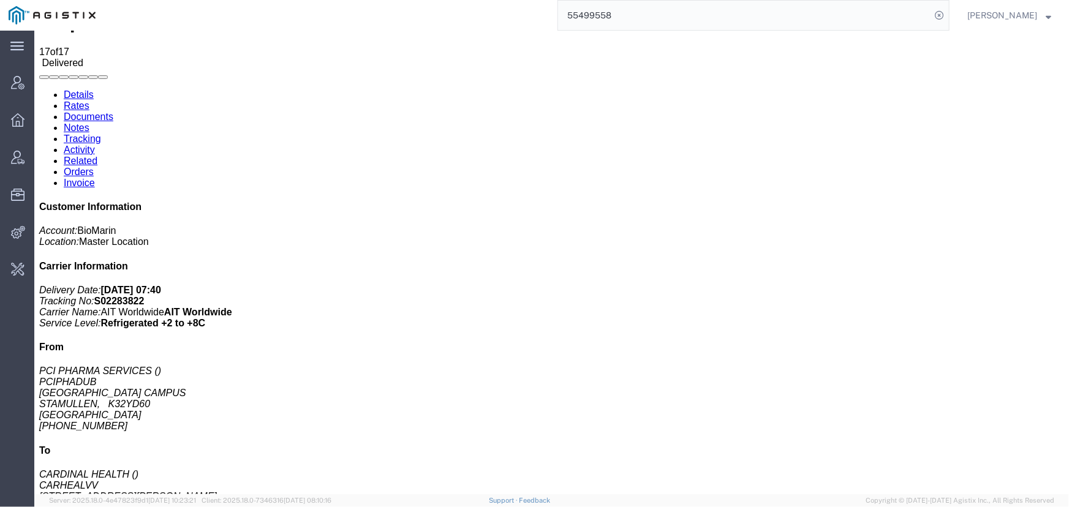
scroll to position [111, 0]
